Goal: Find specific page/section: Find specific page/section

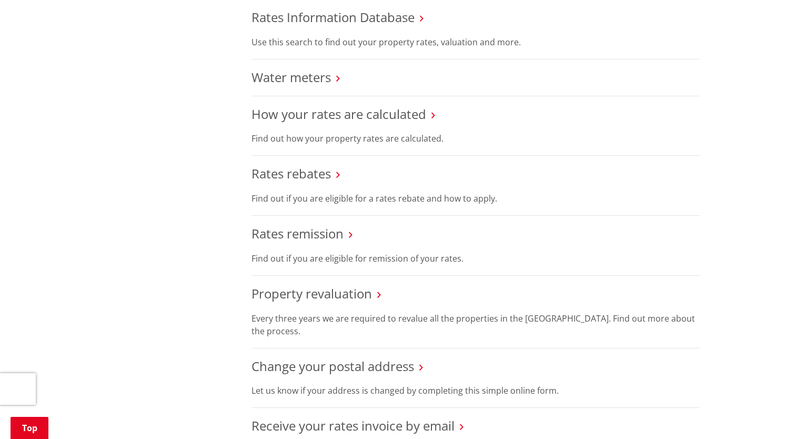
scroll to position [526, 0]
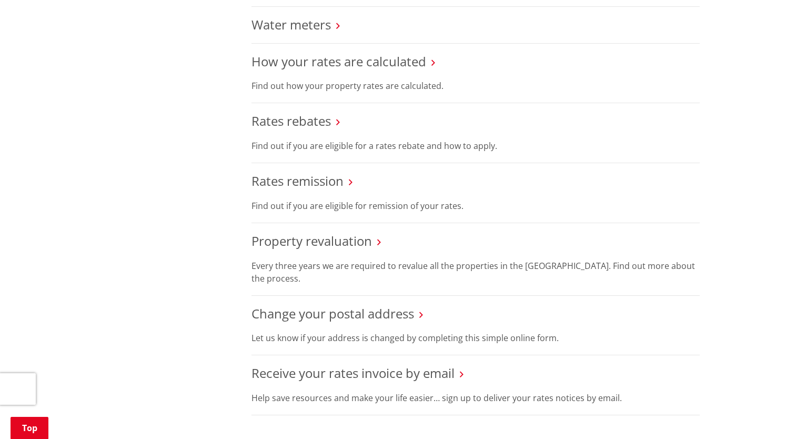
click at [337, 121] on icon at bounding box center [338, 121] width 4 height 9
click at [278, 125] on link "Rates rebates" at bounding box center [291, 120] width 79 height 17
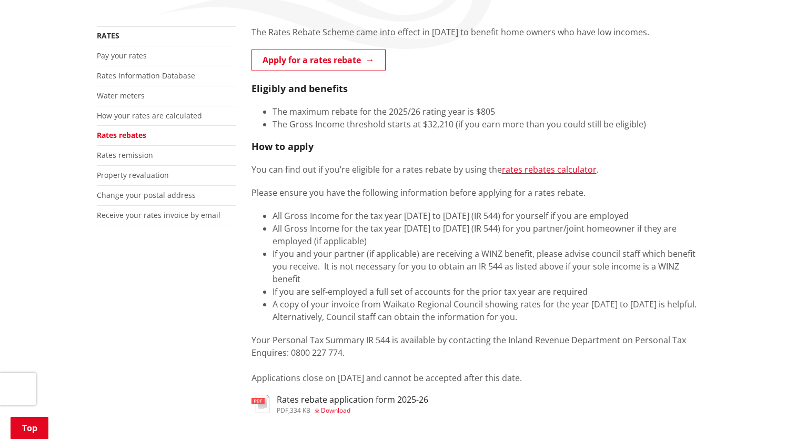
scroll to position [158, 0]
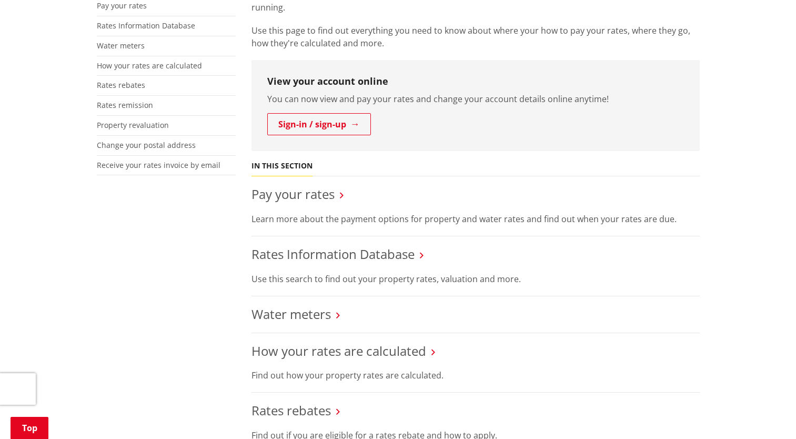
scroll to position [158, 0]
